Goal: Task Accomplishment & Management: Use online tool/utility

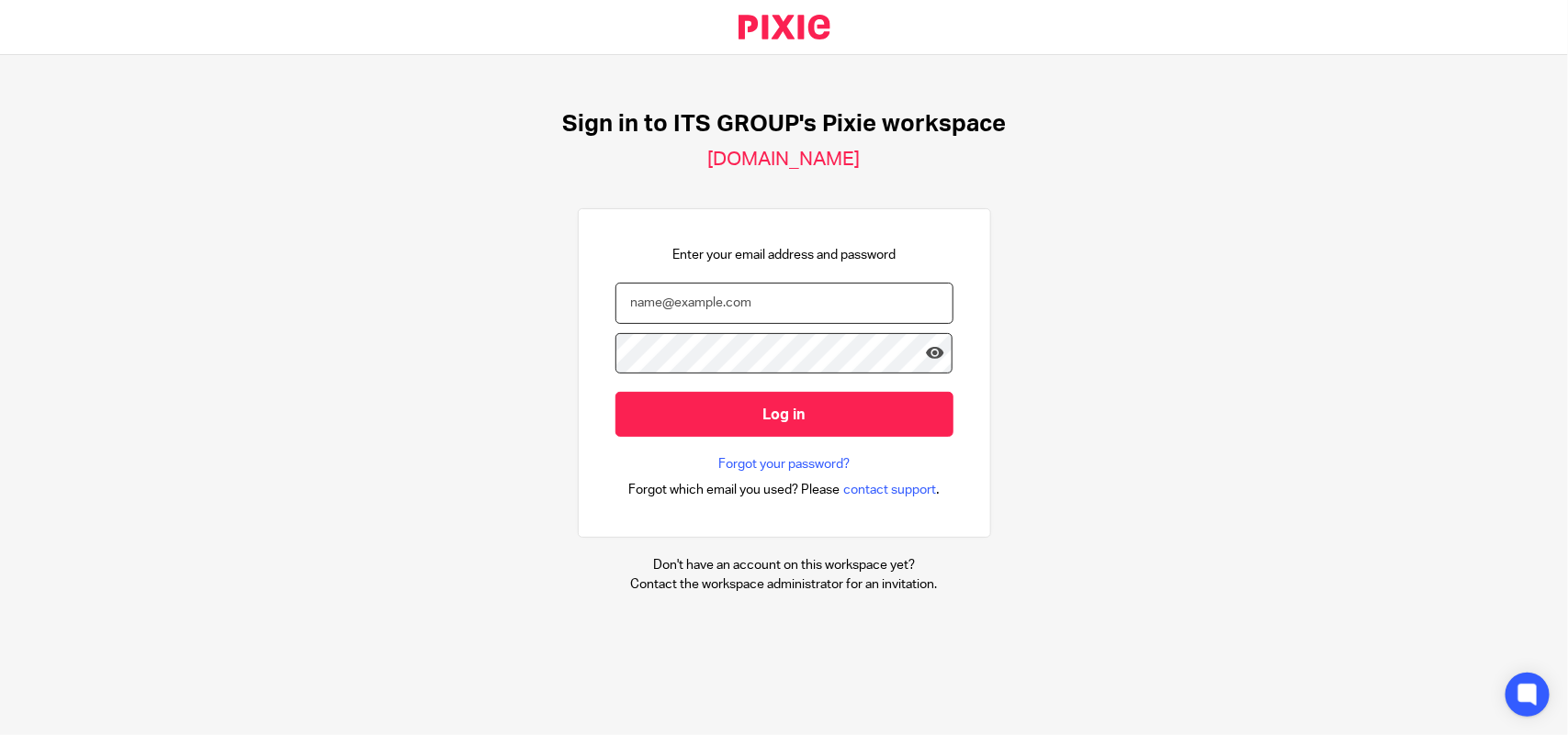
type input "[EMAIL_ADDRESS][DOMAIN_NAME]"
click at [217, 303] on div "Sign in to ITS GROUP's Pixie workspace itshe-business-solutions.usepixie.net En…" at bounding box center [784, 352] width 1568 height 594
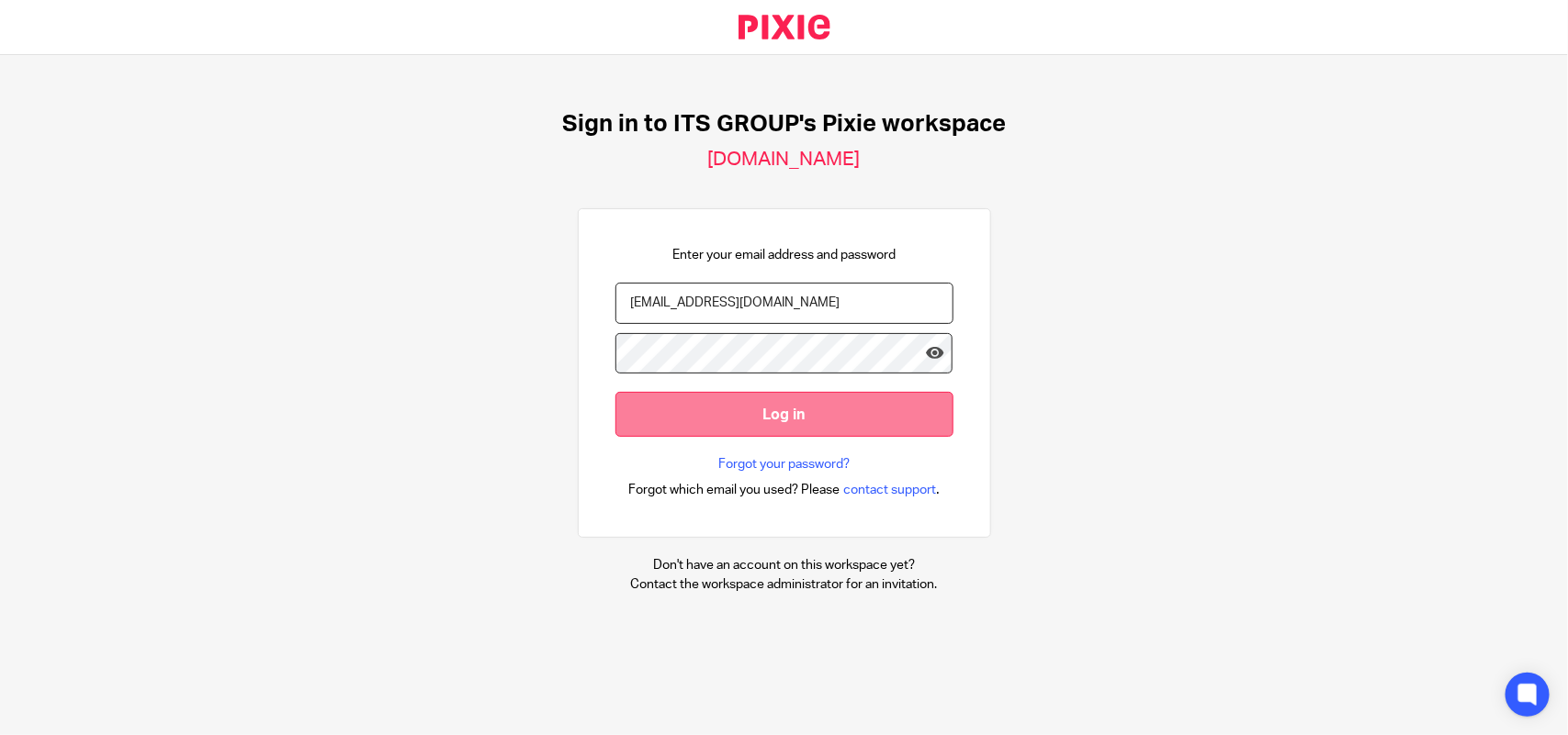
click at [844, 408] on input "Log in" at bounding box center [784, 414] width 338 height 45
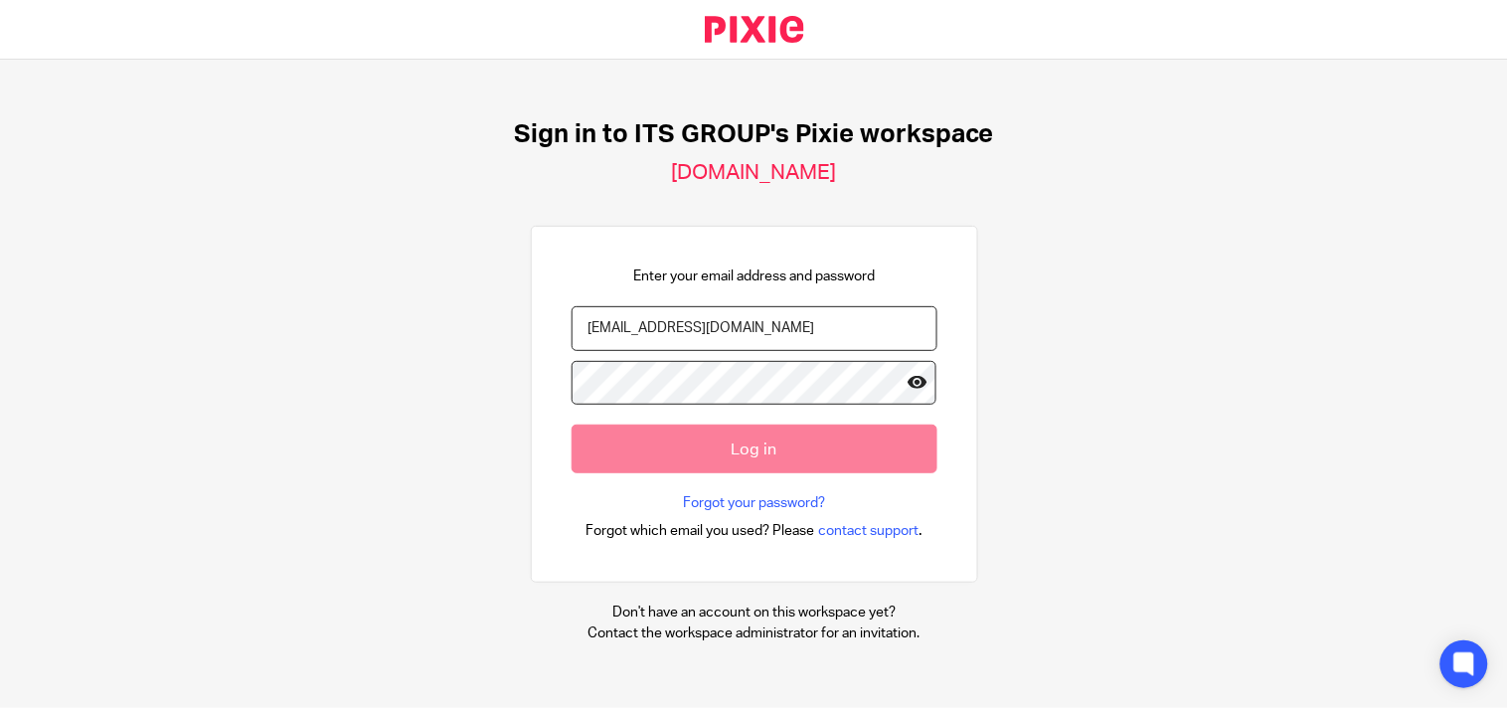
click at [908, 384] on icon at bounding box center [918, 383] width 20 height 20
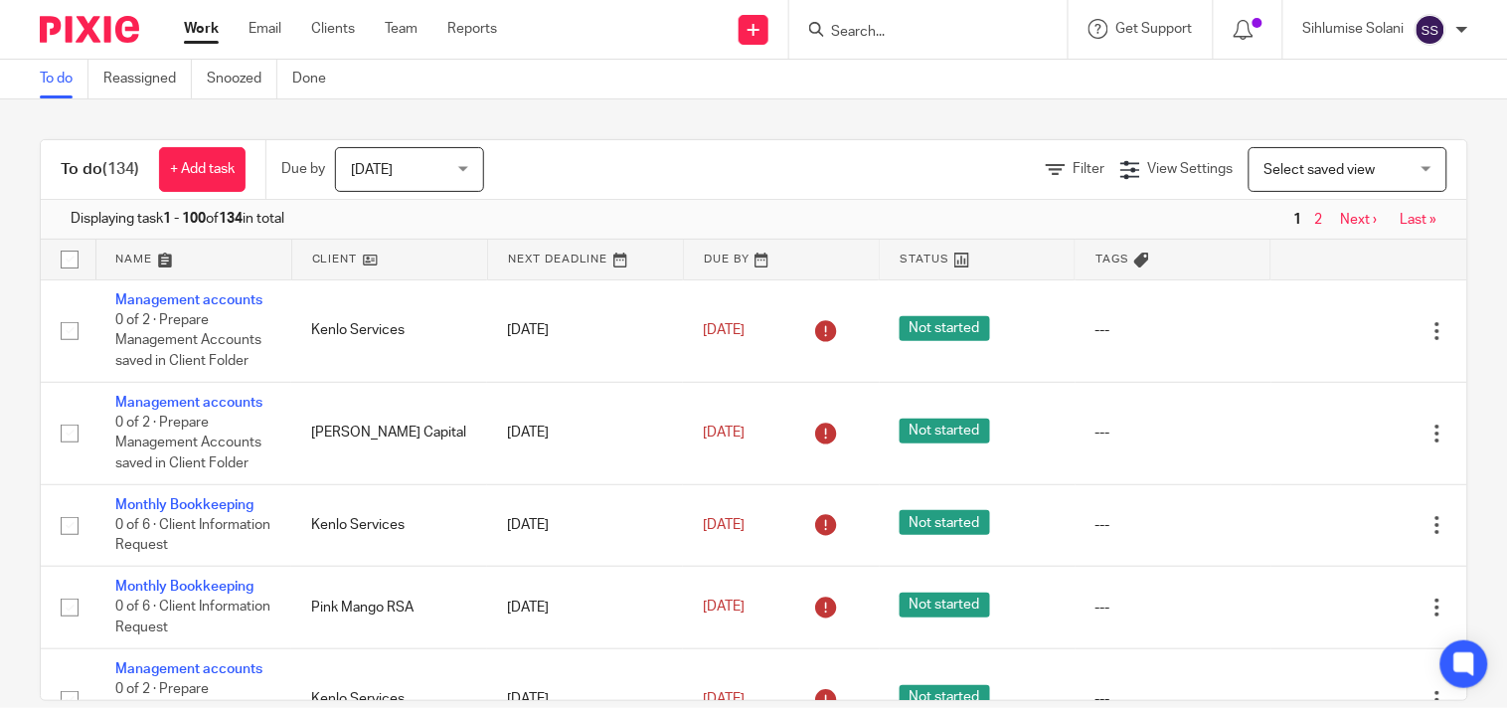
click at [961, 45] on div at bounding box center [928, 29] width 278 height 59
click at [960, 41] on form at bounding box center [935, 29] width 212 height 25
click at [952, 28] on input "Search" at bounding box center [918, 33] width 179 height 18
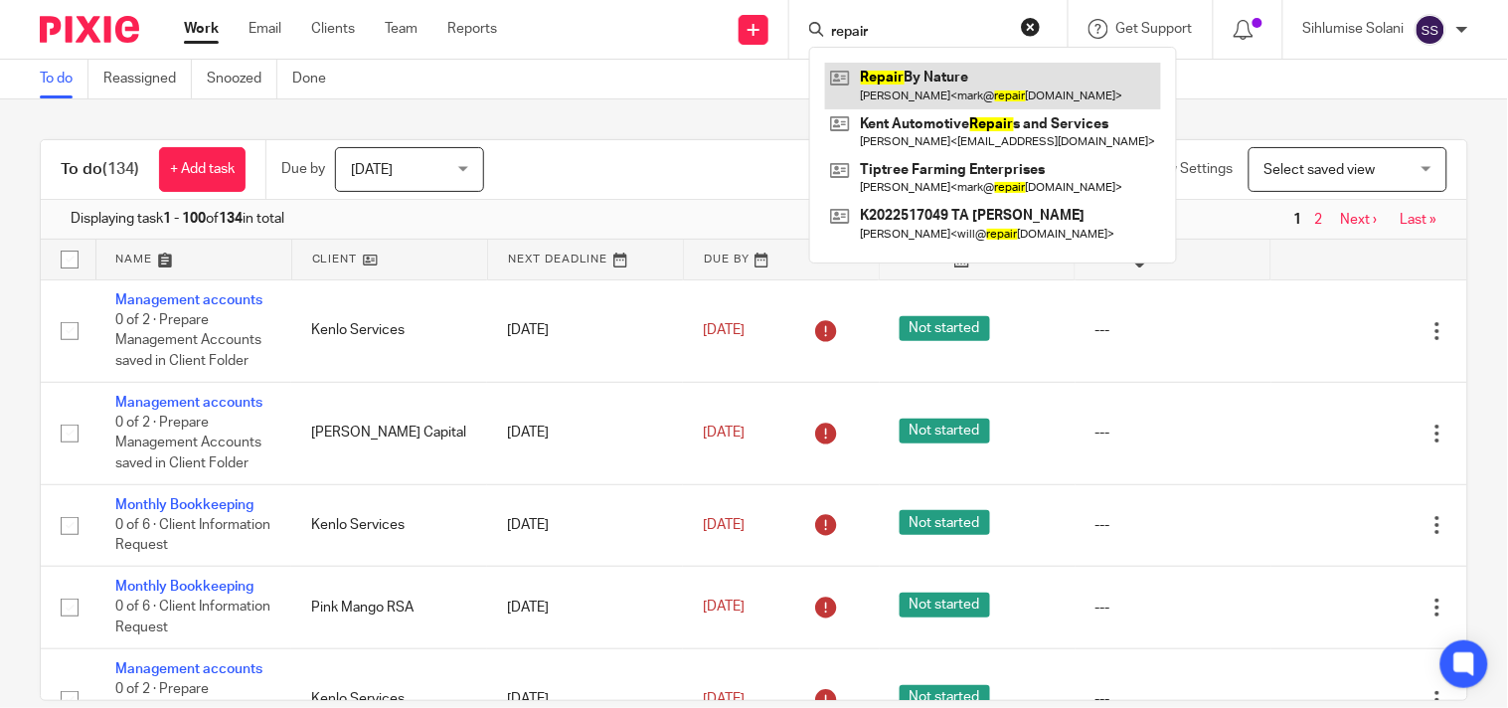
type input "repair"
click at [977, 90] on link at bounding box center [993, 86] width 336 height 46
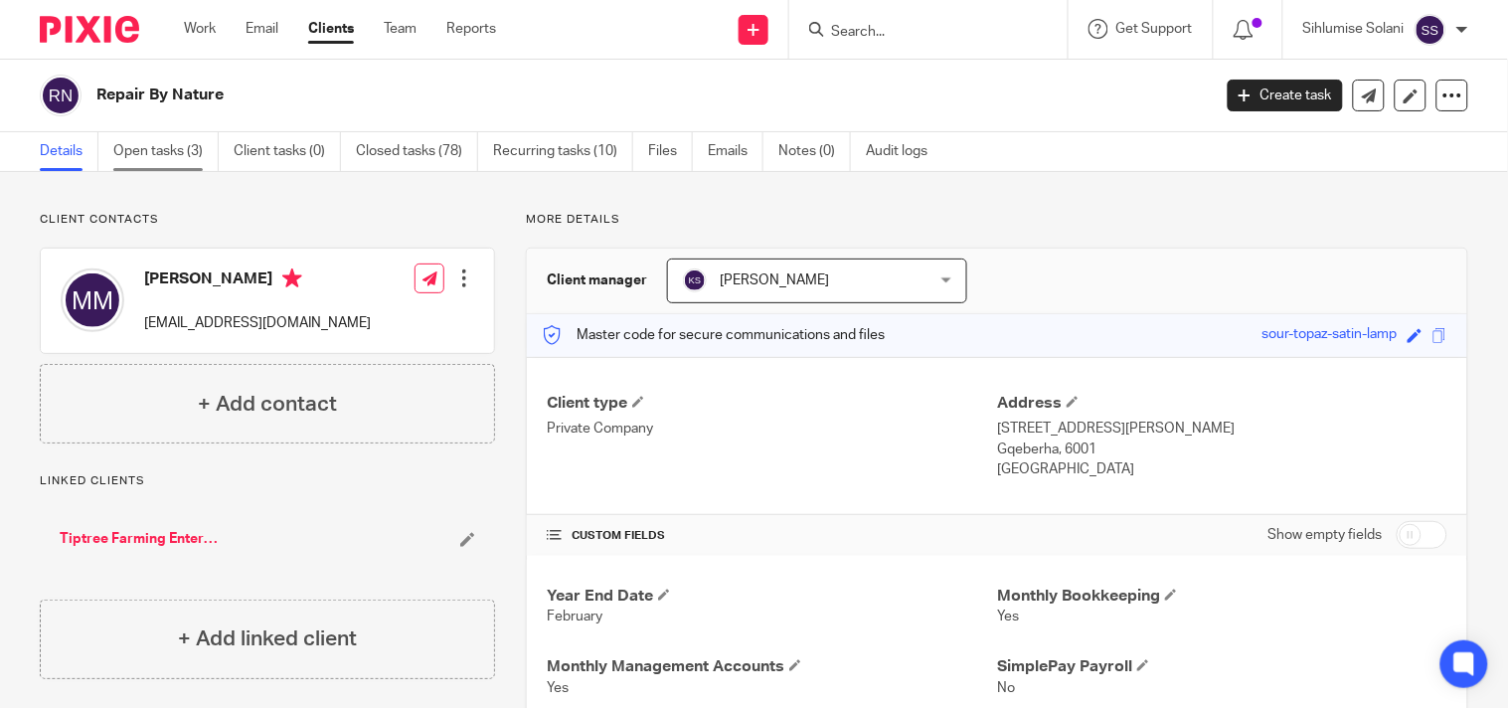
click at [179, 150] on link "Open tasks (3)" at bounding box center [165, 151] width 105 height 39
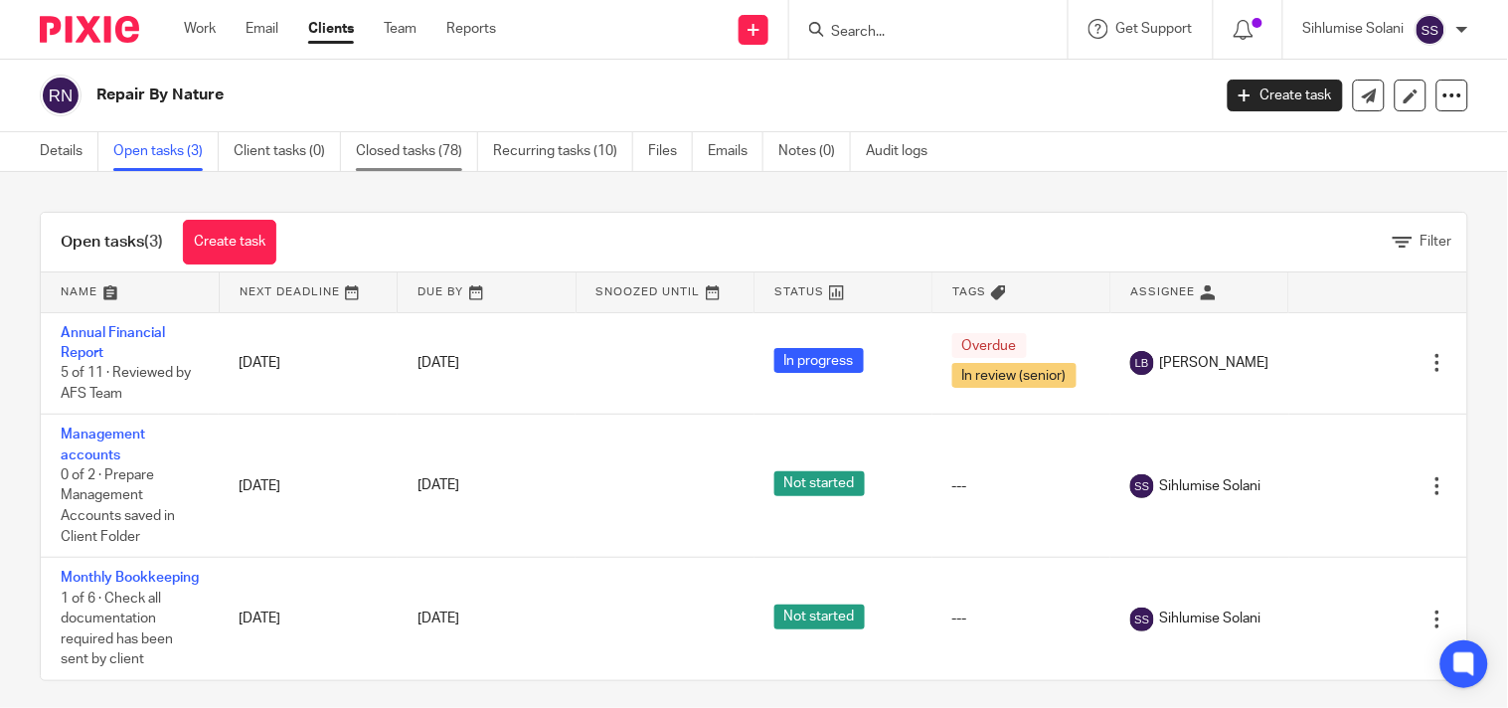
click at [418, 153] on link "Closed tasks (78)" at bounding box center [417, 151] width 122 height 39
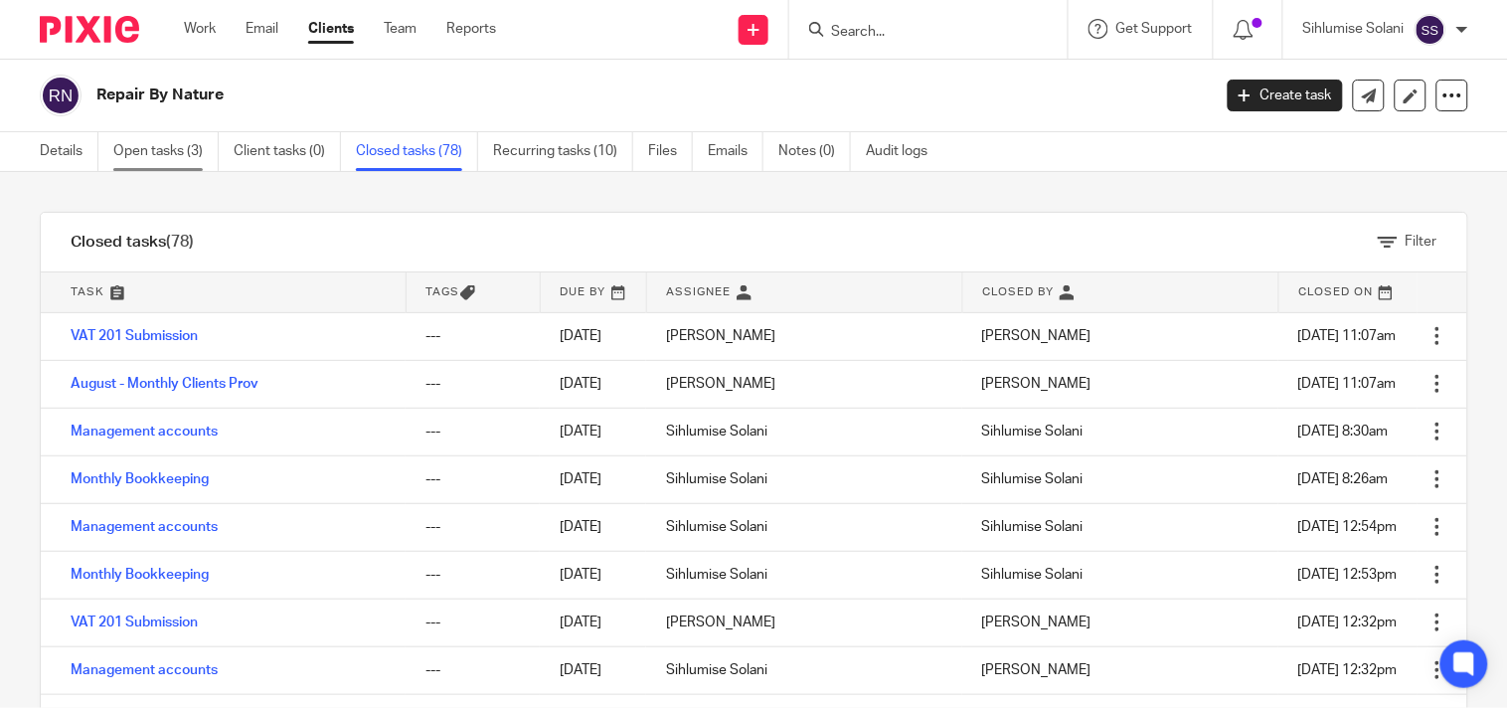
click at [191, 142] on link "Open tasks (3)" at bounding box center [165, 151] width 105 height 39
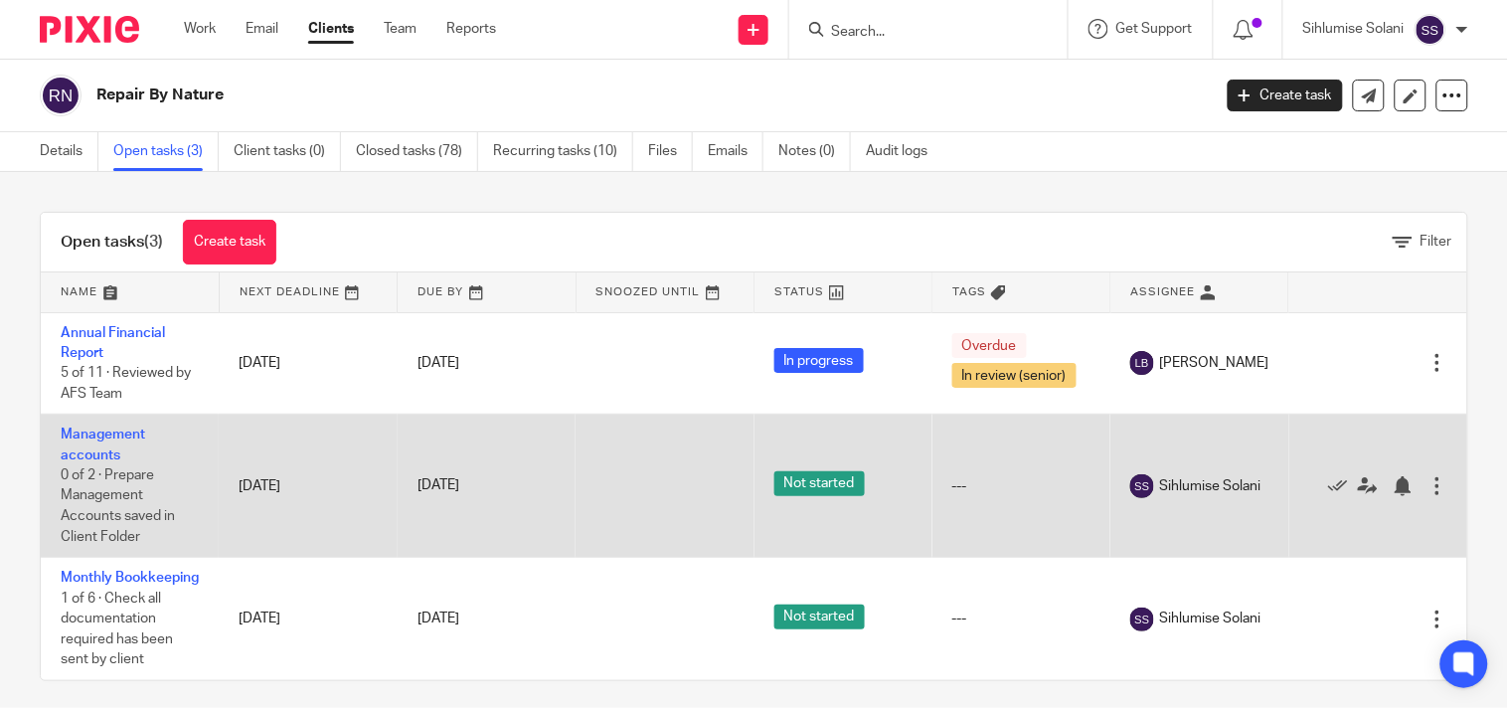
scroll to position [37, 0]
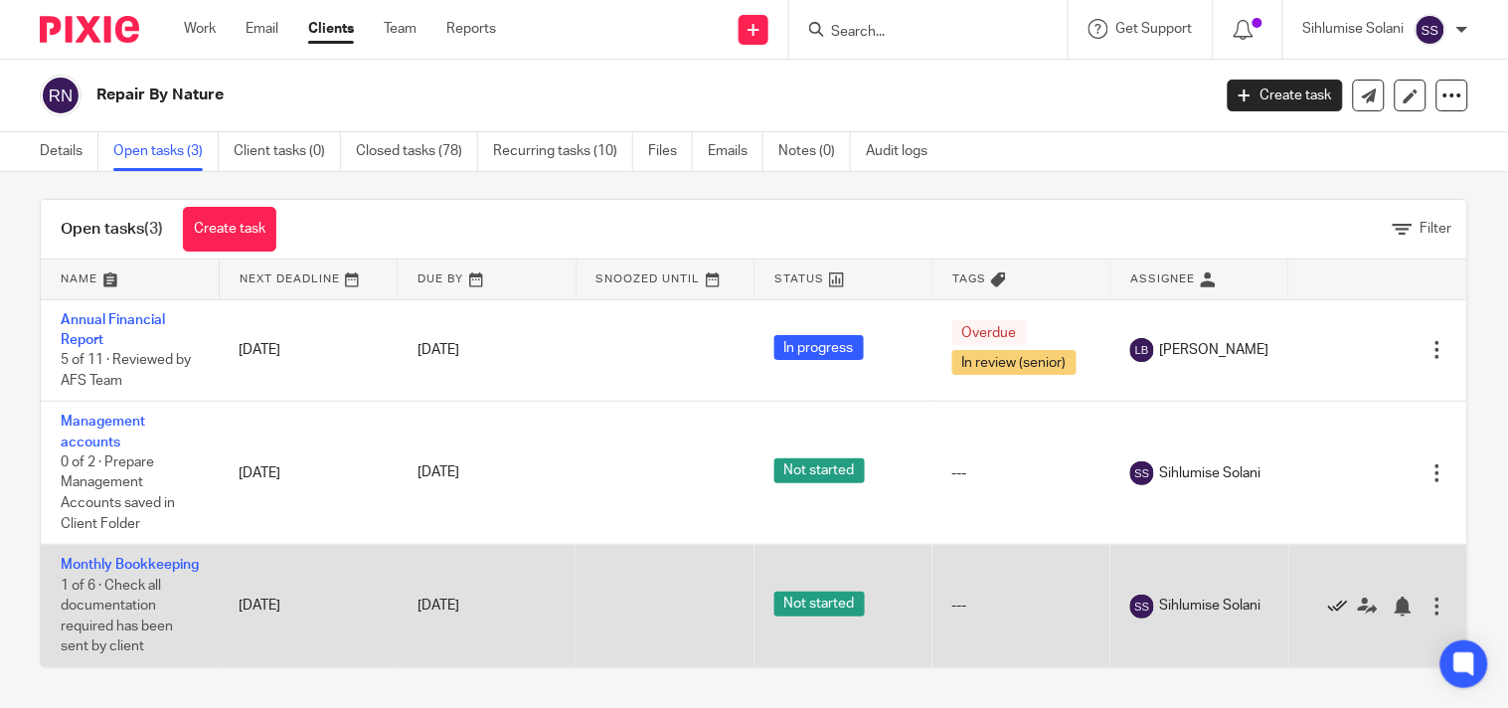
click at [1328, 596] on icon at bounding box center [1338, 606] width 20 height 20
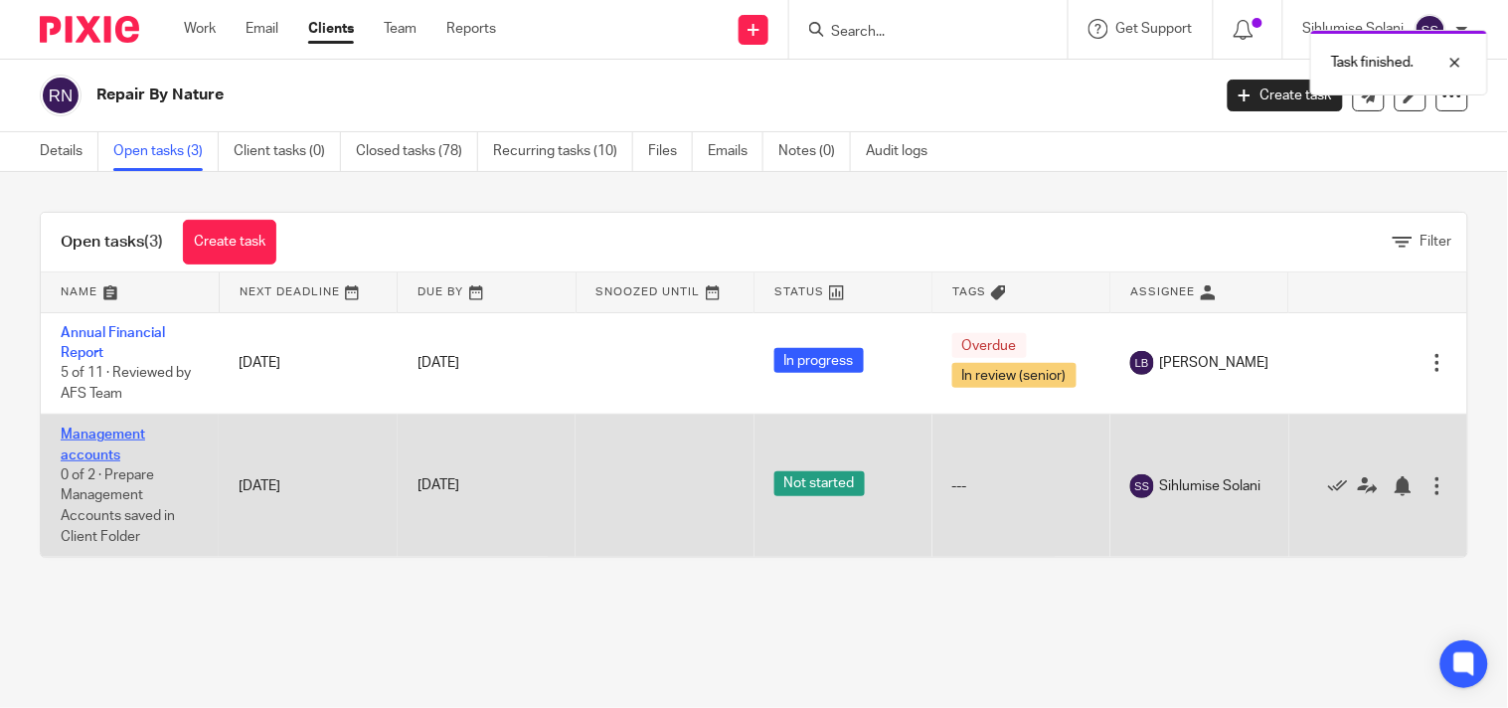
click at [139, 437] on link "Management accounts" at bounding box center [103, 444] width 84 height 34
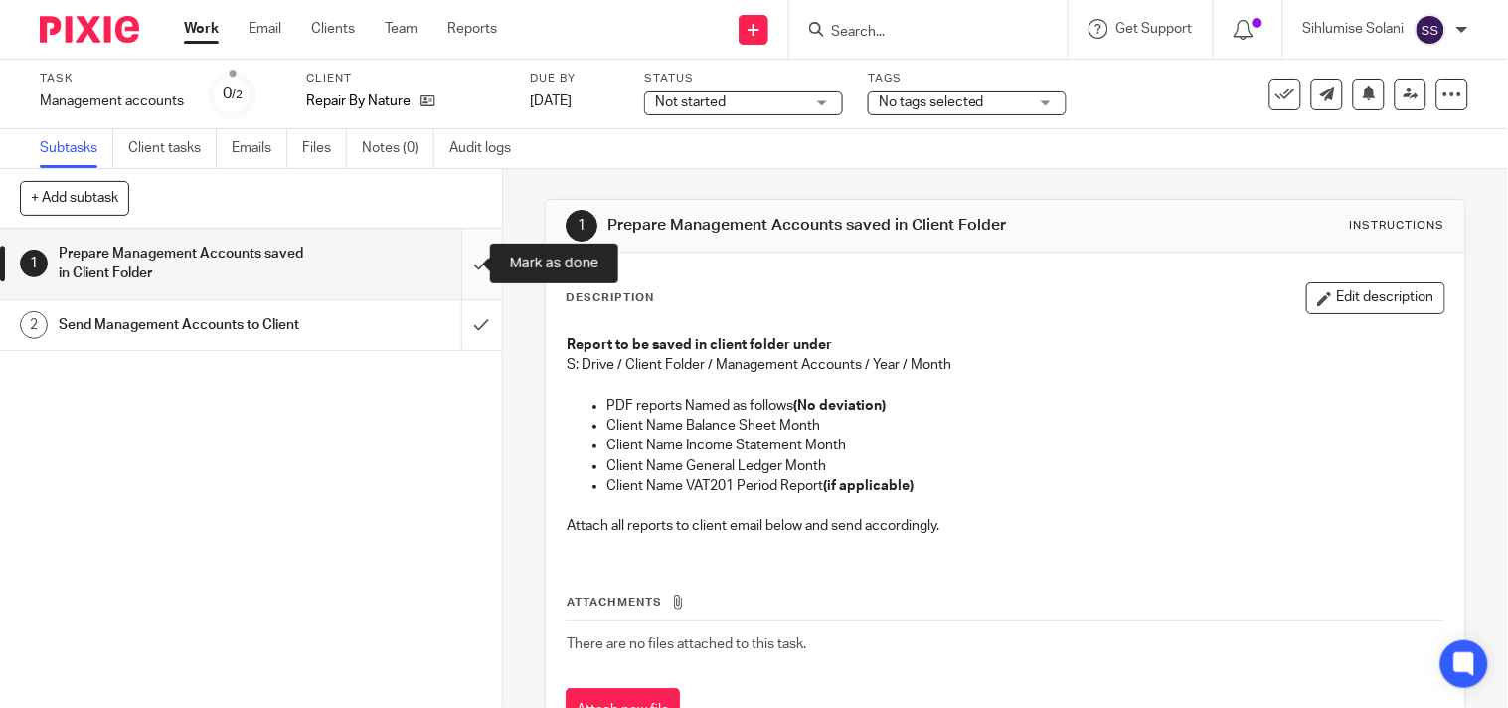
click at [458, 264] on input "submit" at bounding box center [251, 264] width 502 height 71
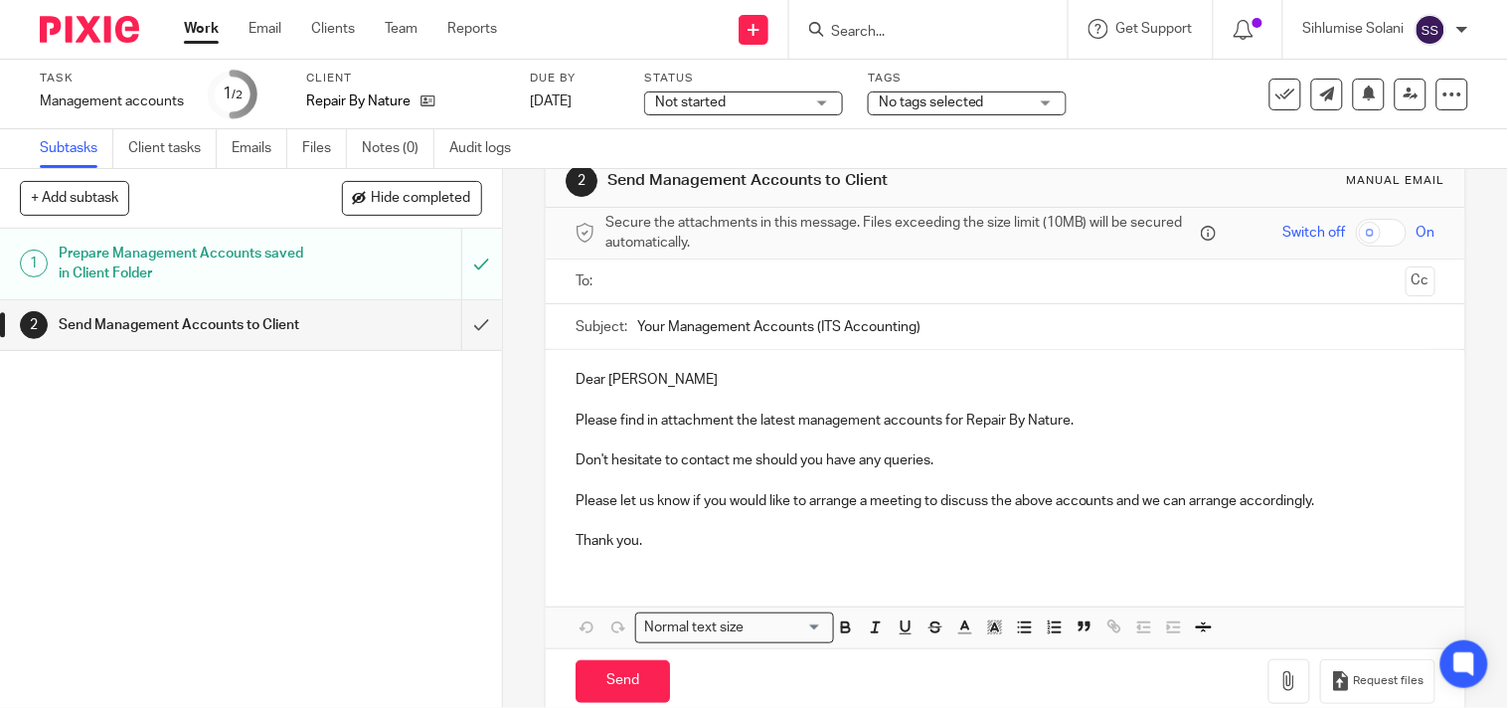
scroll to position [83, 0]
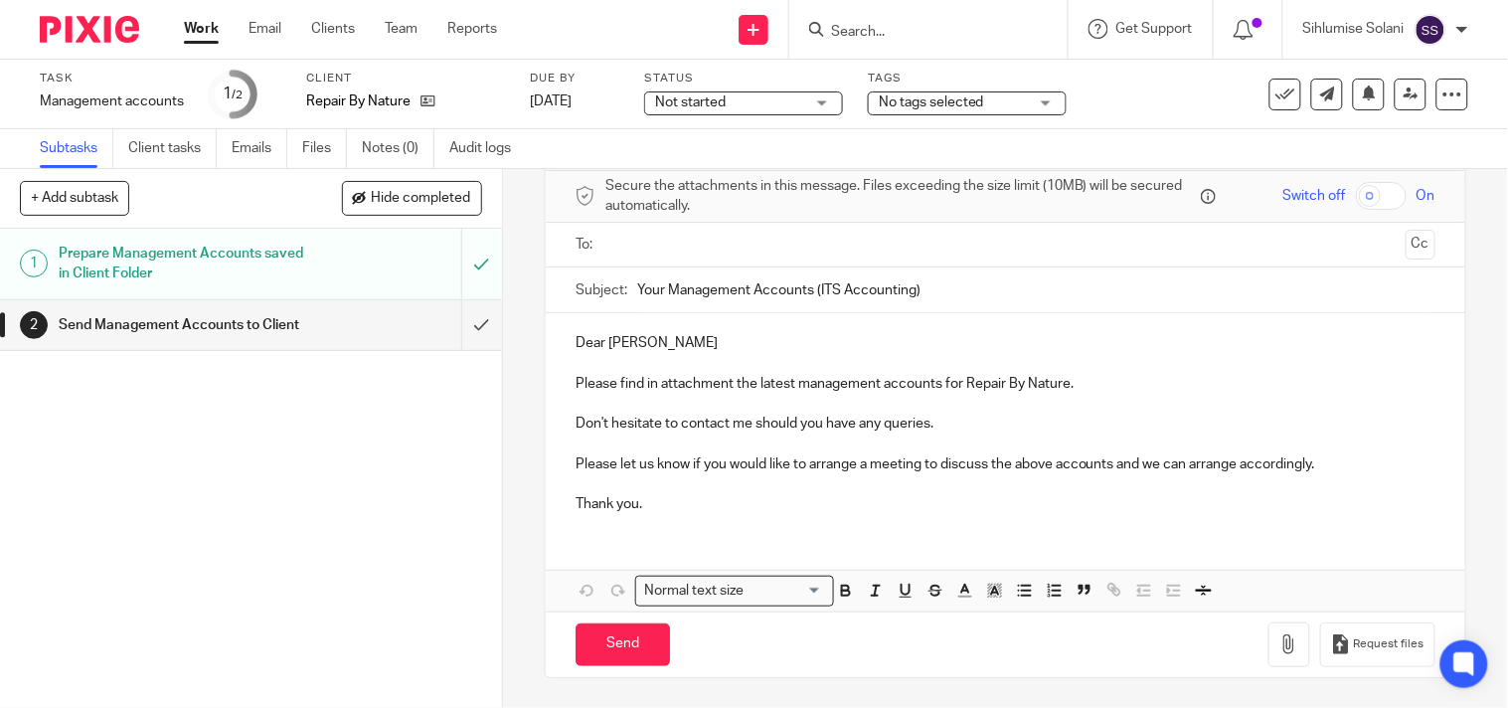
click at [667, 258] on ul at bounding box center [1006, 245] width 798 height 33
click at [662, 242] on input "text" at bounding box center [1004, 245] width 785 height 23
click at [1406, 246] on button "Cc" at bounding box center [1421, 246] width 30 height 30
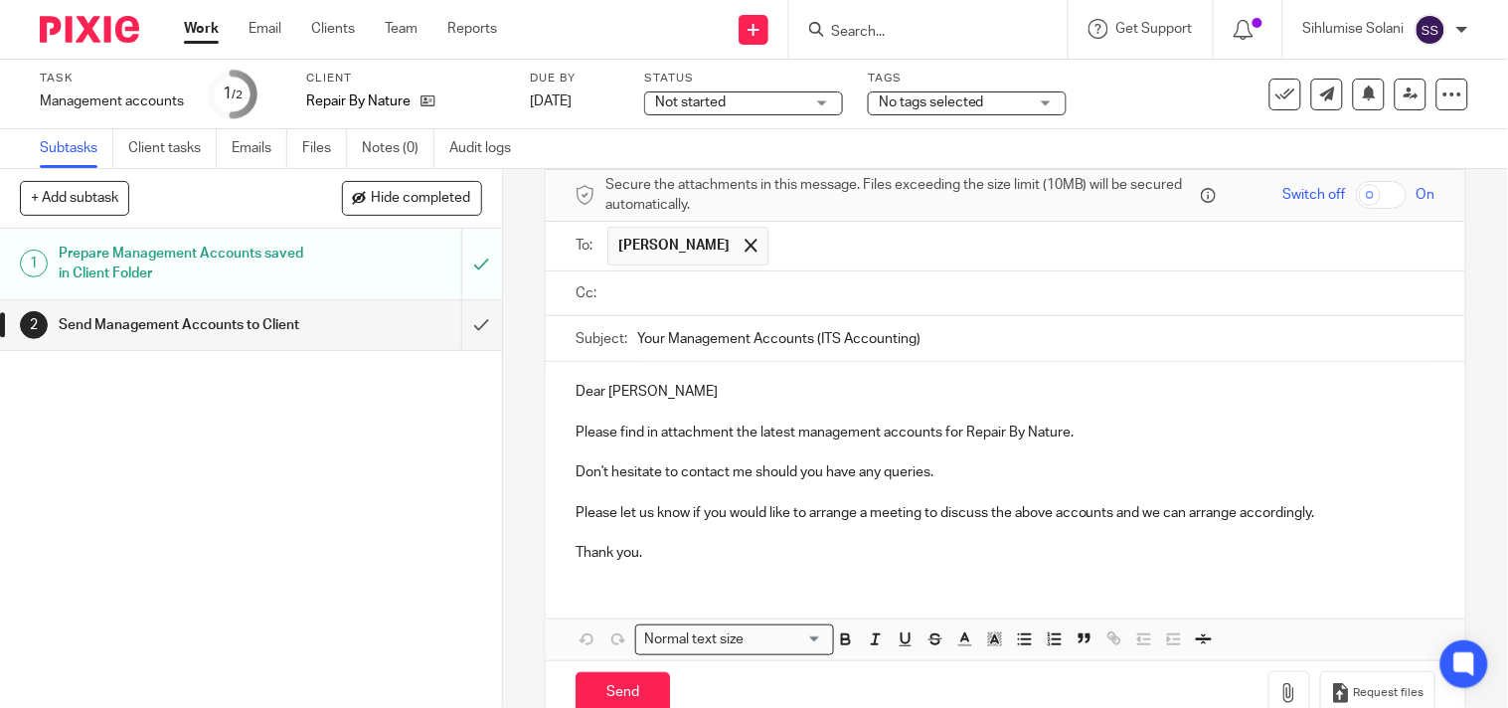
click at [855, 304] on input "text" at bounding box center [1019, 293] width 815 height 23
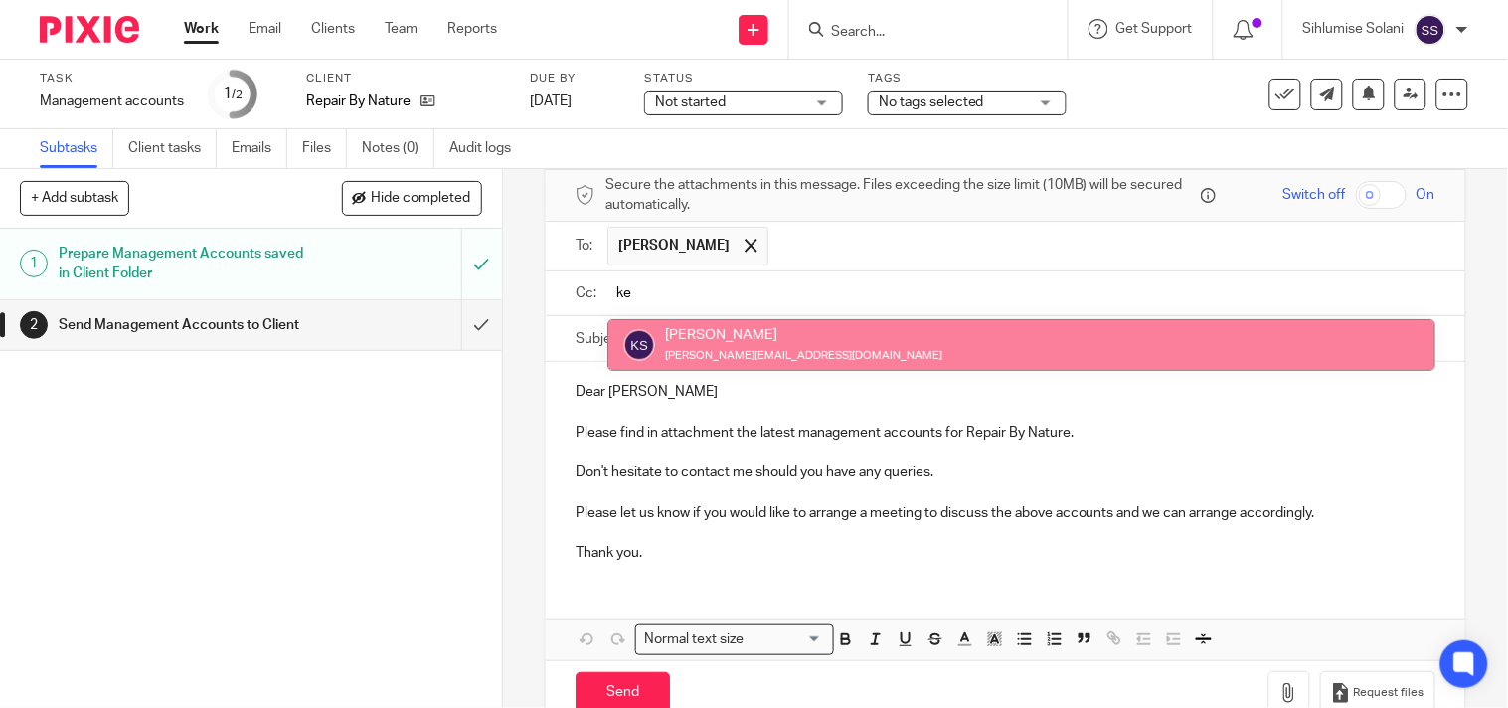
type input "ke"
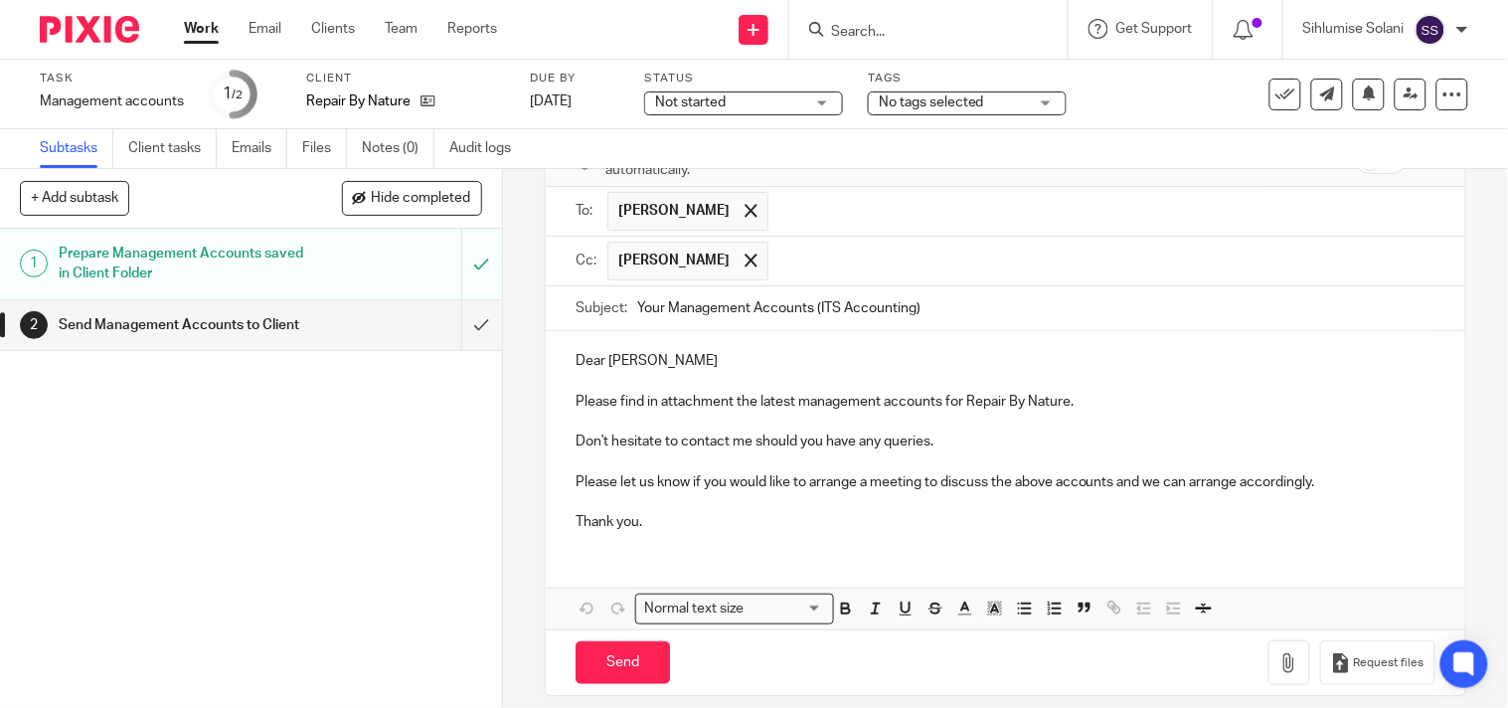
scroll to position [137, 0]
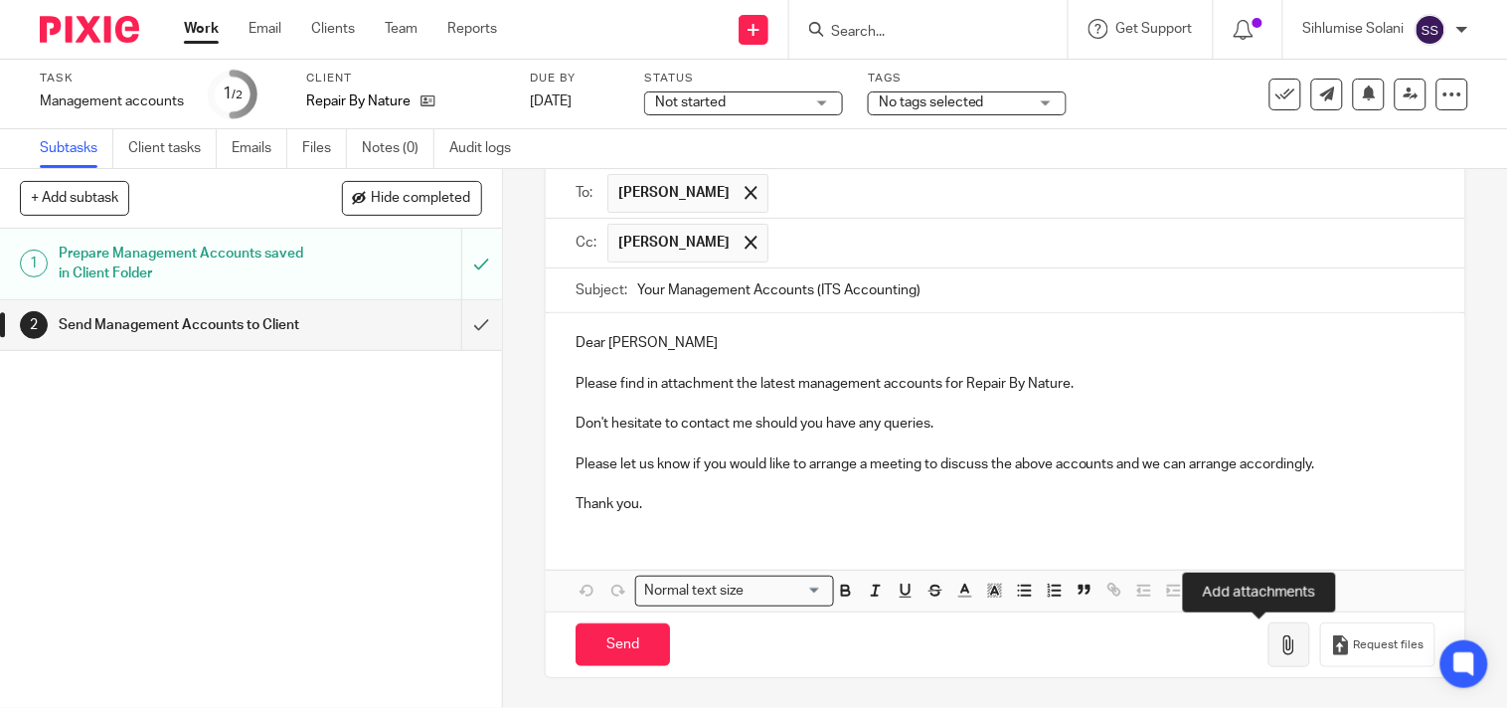
click at [1279, 649] on icon "button" at bounding box center [1289, 645] width 20 height 20
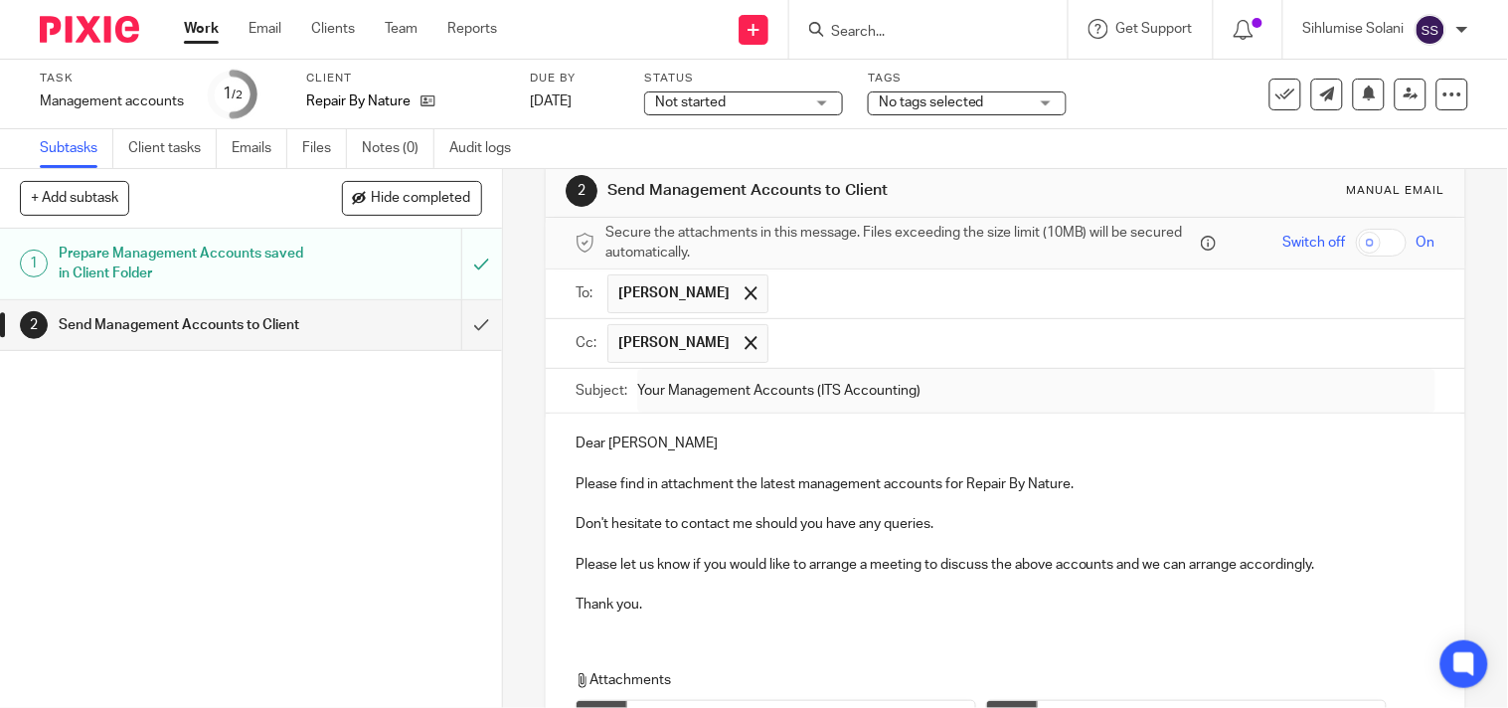
scroll to position [1, 0]
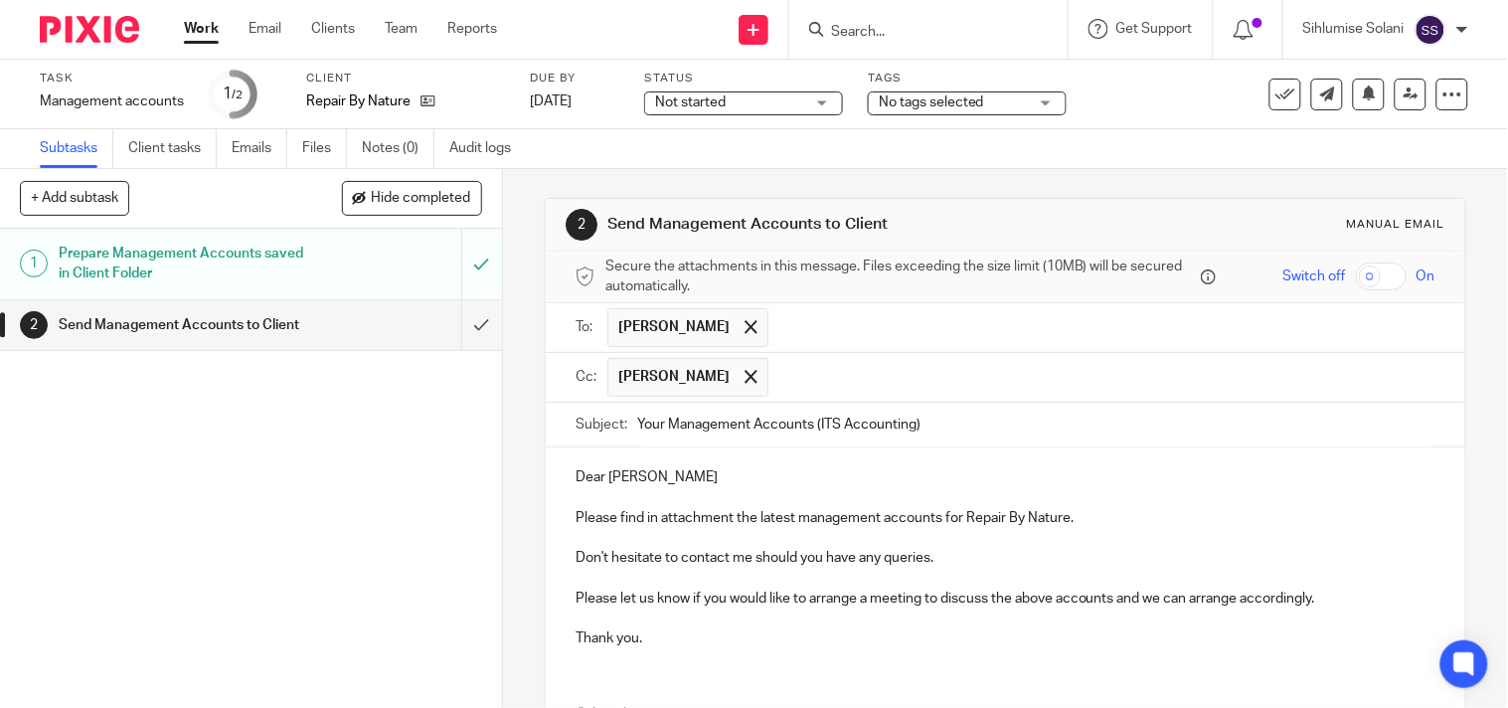
click at [1037, 427] on input "Your Management Accounts (ITS Accounting)" at bounding box center [1036, 425] width 798 height 45
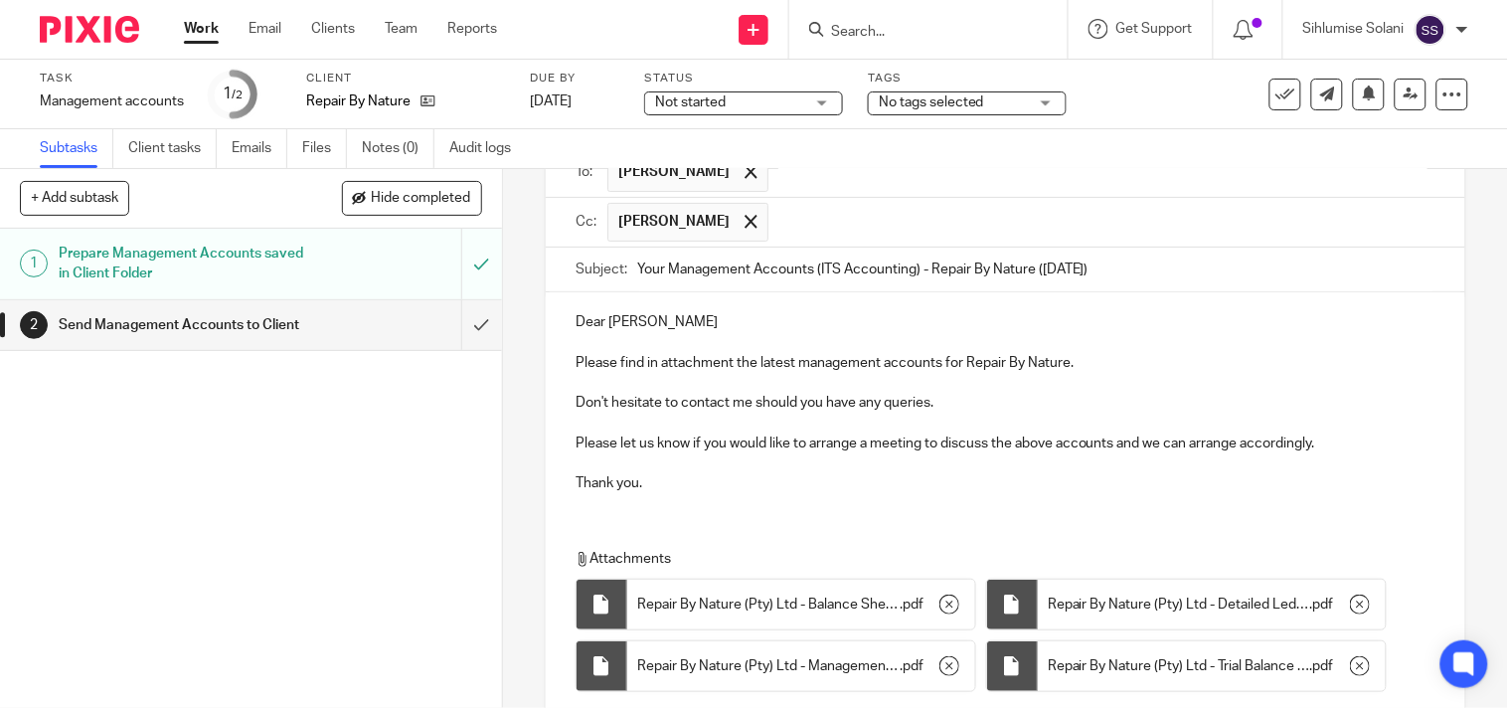
scroll to position [437, 0]
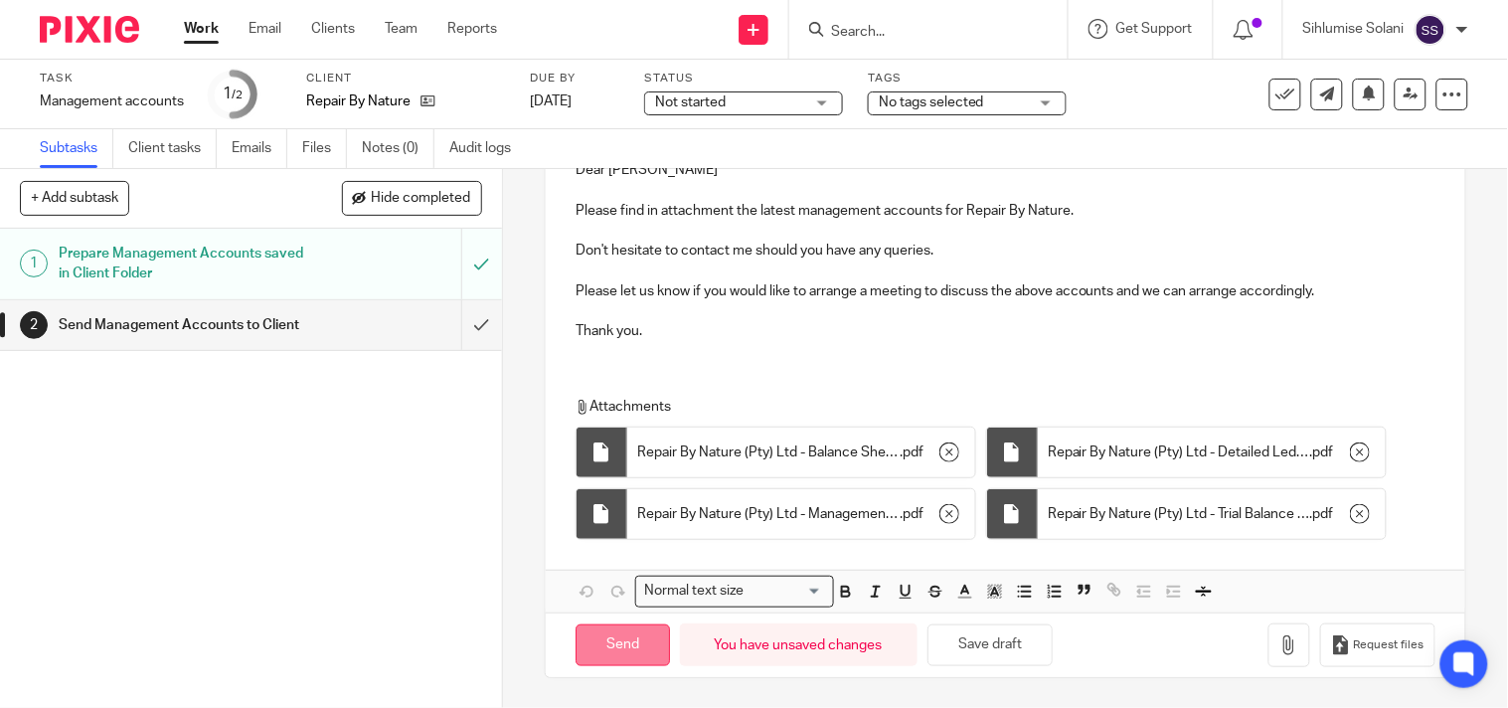
type input "Your Management Accounts (ITS Accounting) - Repair By Nature ([DATE])"
click at [623, 646] on input "Send" at bounding box center [623, 645] width 94 height 43
type input "Sent"
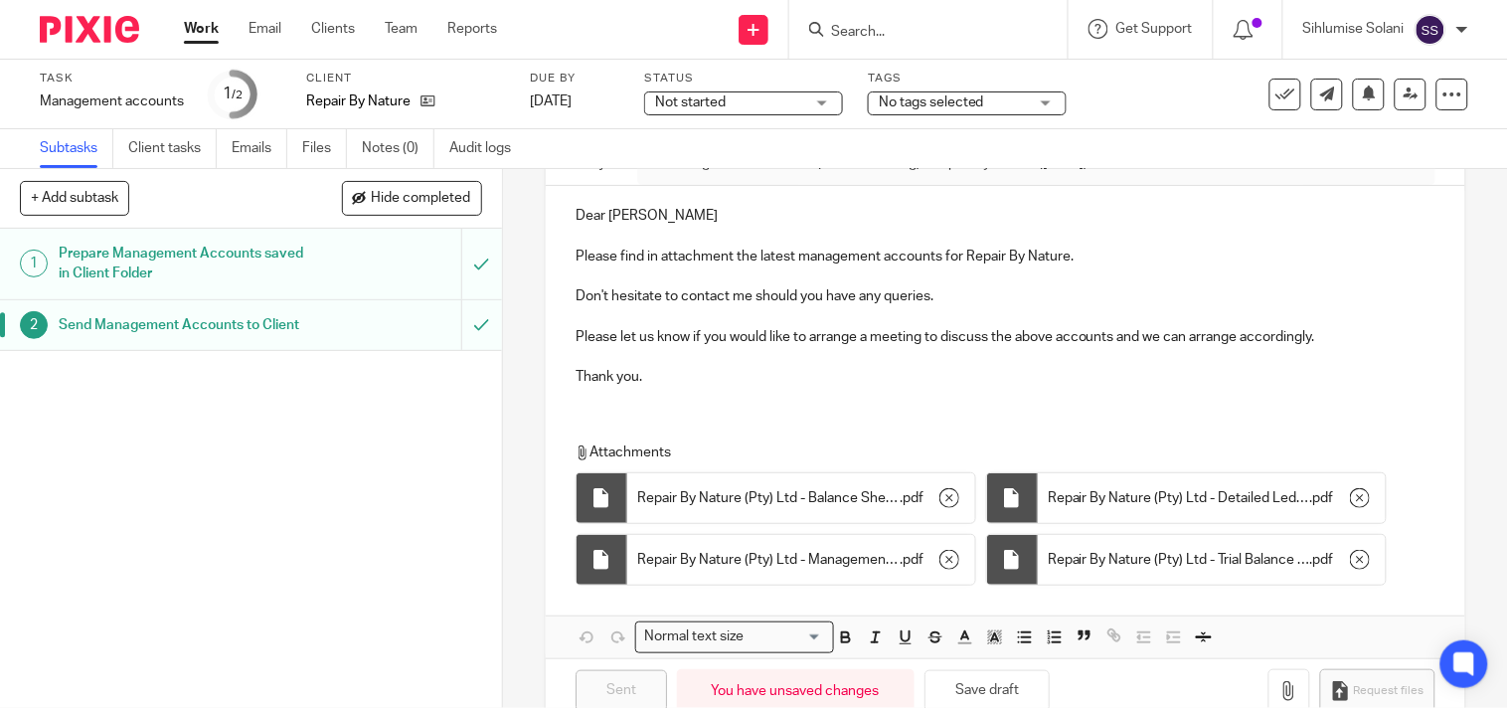
scroll to position [142, 0]
